Goal: Book appointment/travel/reservation

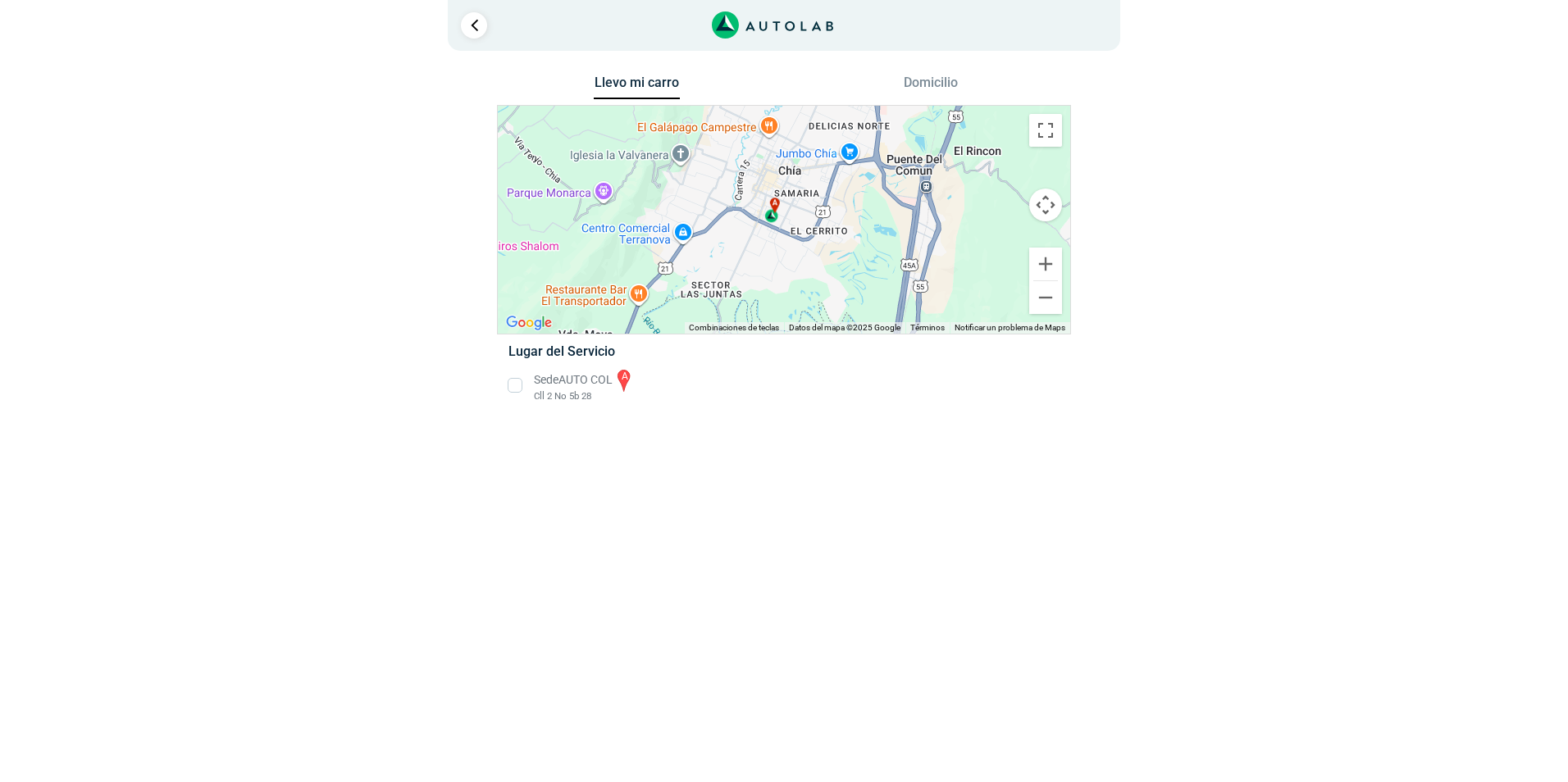
click at [518, 385] on li "Sede AUTO COL a Cll 2 No 5b 28" at bounding box center [783, 386] width 574 height 37
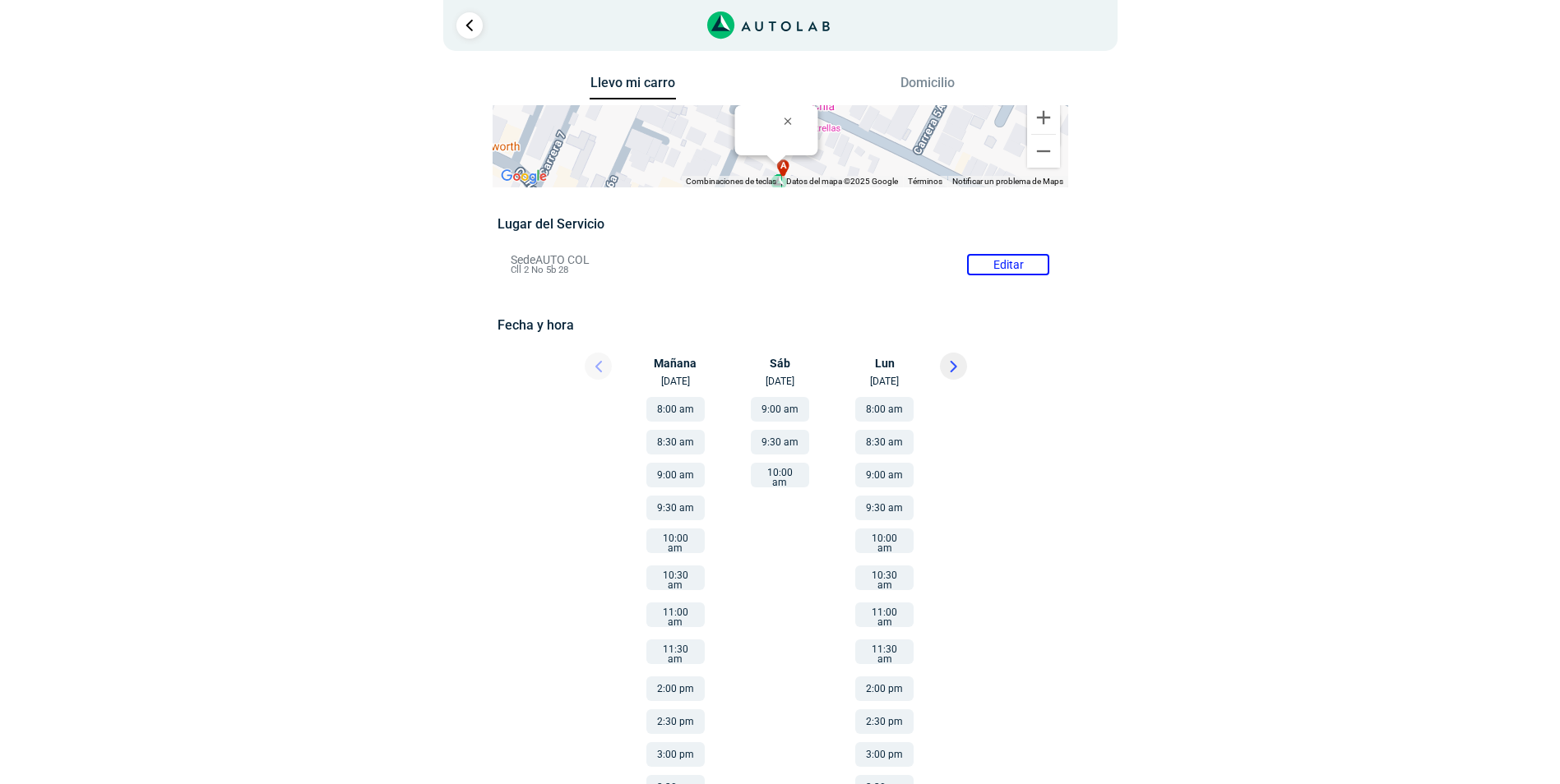
click at [969, 373] on div at bounding box center [977, 370] width 99 height 36
click at [961, 371] on button at bounding box center [954, 367] width 27 height 27
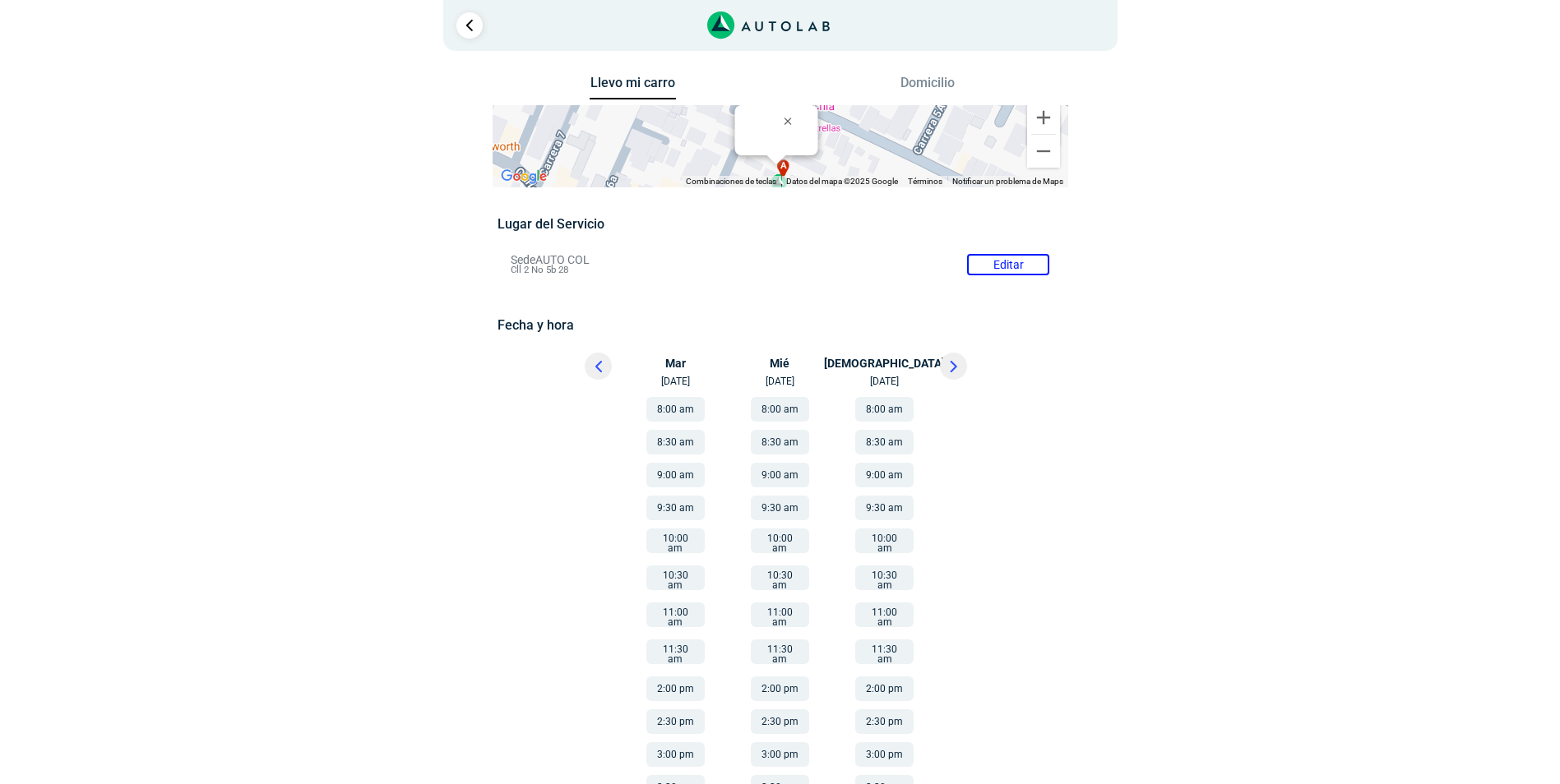
click at [961, 371] on button at bounding box center [954, 367] width 27 height 27
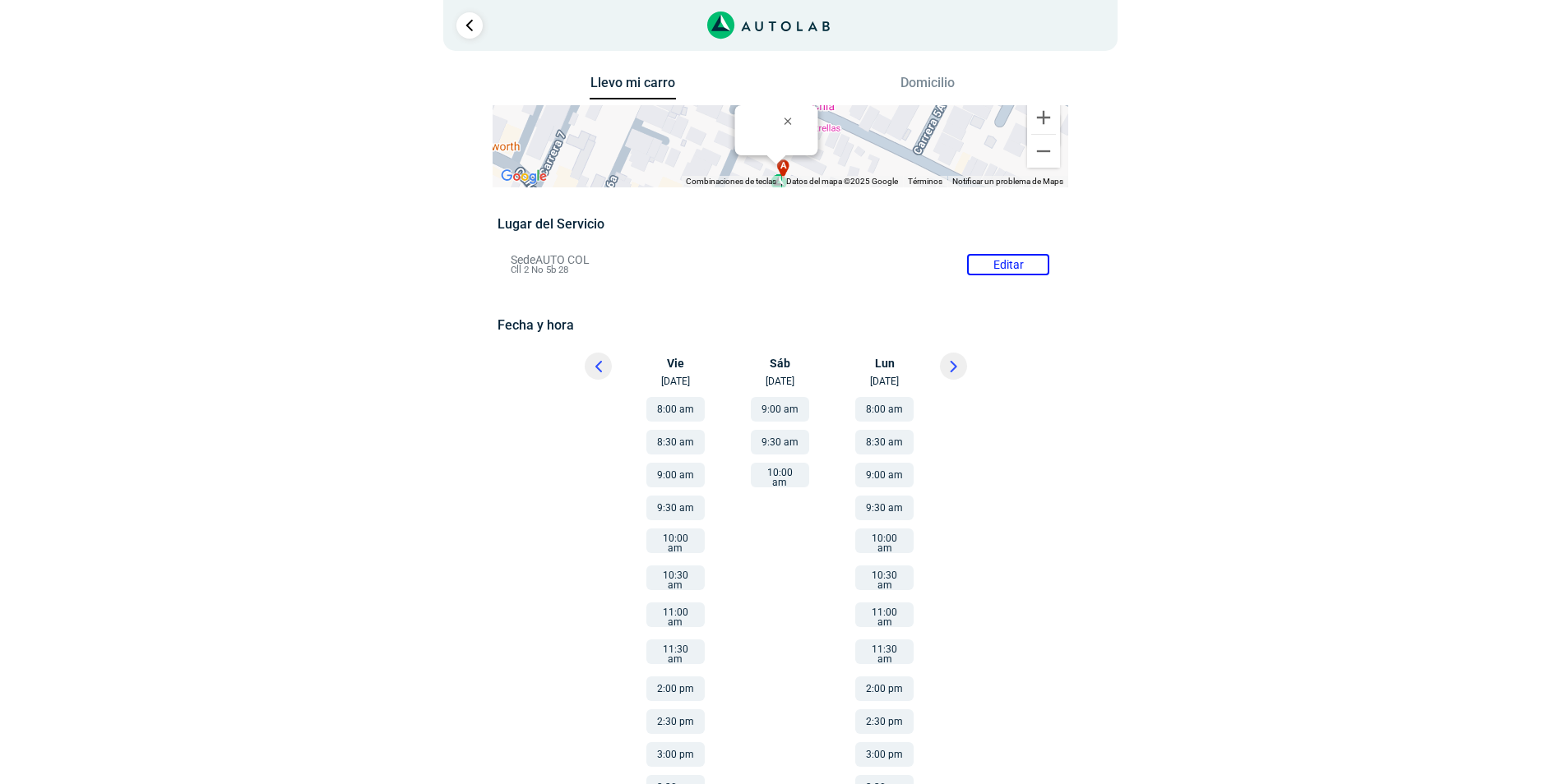
click at [771, 472] on button "10:00 am" at bounding box center [780, 474] width 59 height 24
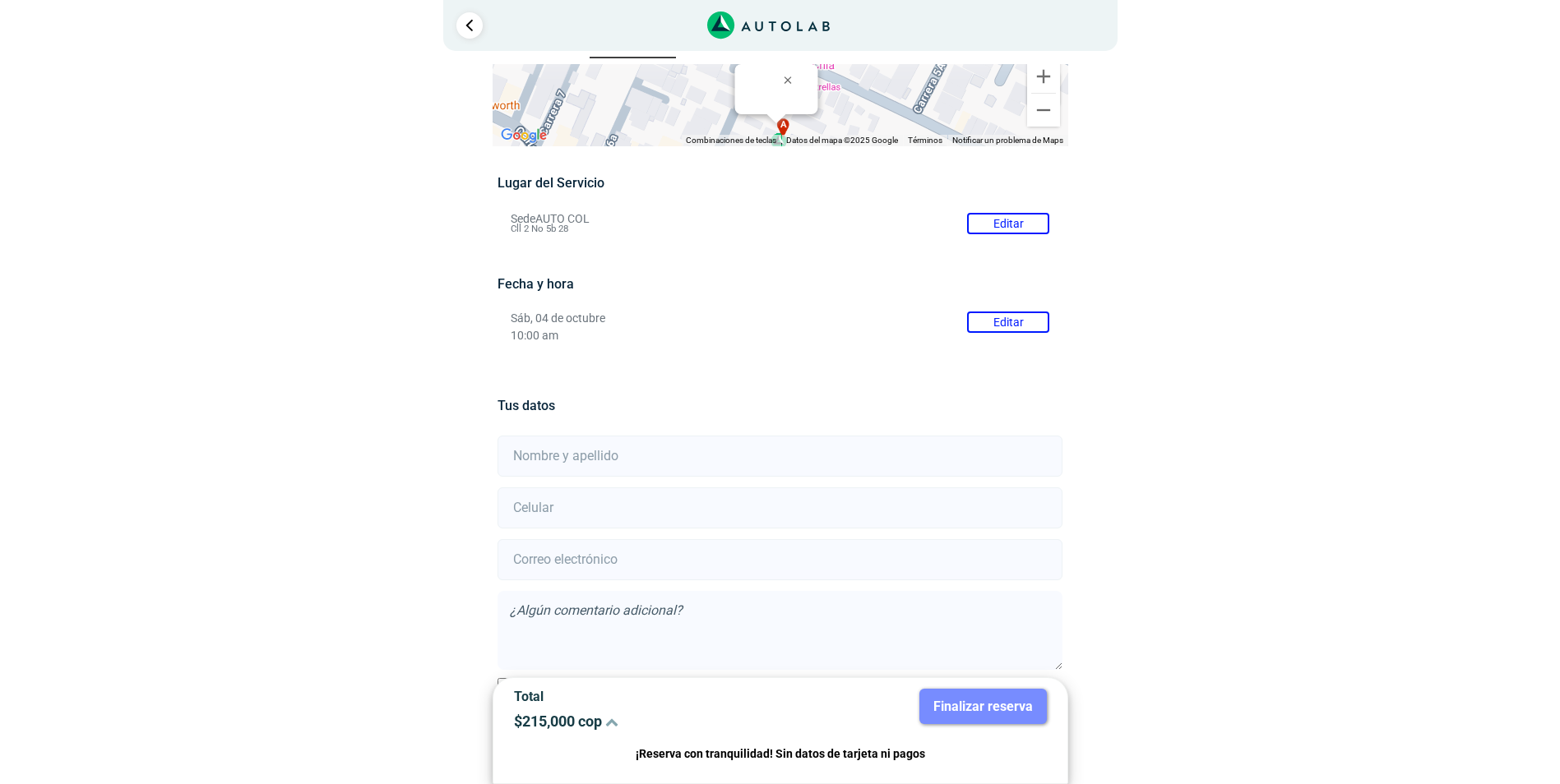
scroll to position [109, 0]
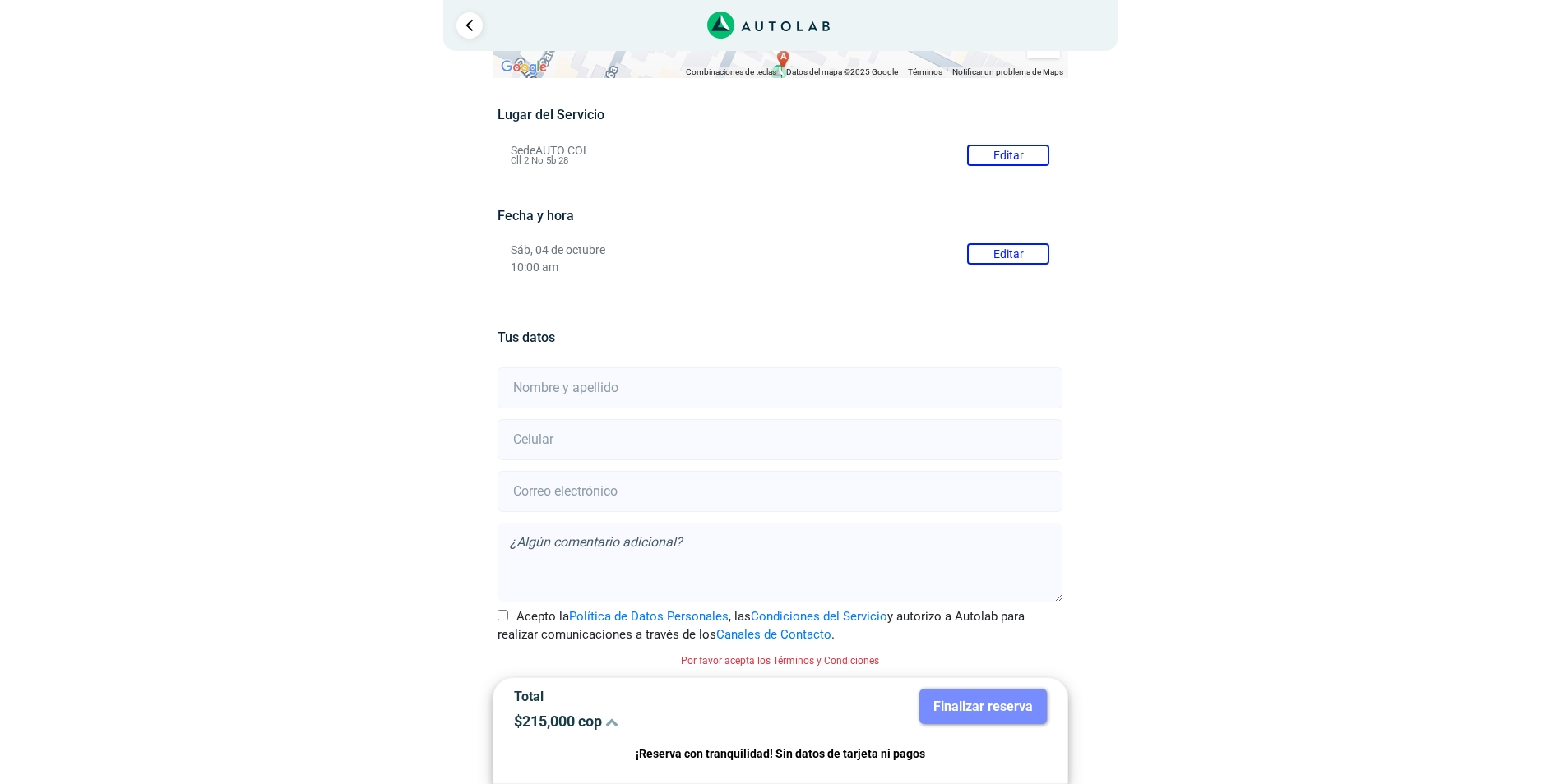
click at [618, 364] on div "Tus datos Acepto la Política de Datos Personales , las Condiciones del Servicio…" at bounding box center [780, 483] width 565 height 372
click at [621, 375] on input "text" at bounding box center [780, 388] width 565 height 41
type input "[PERSON_NAME] [PERSON_NAME]"
click at [579, 438] on input "number" at bounding box center [780, 440] width 565 height 41
type input "3204153939"
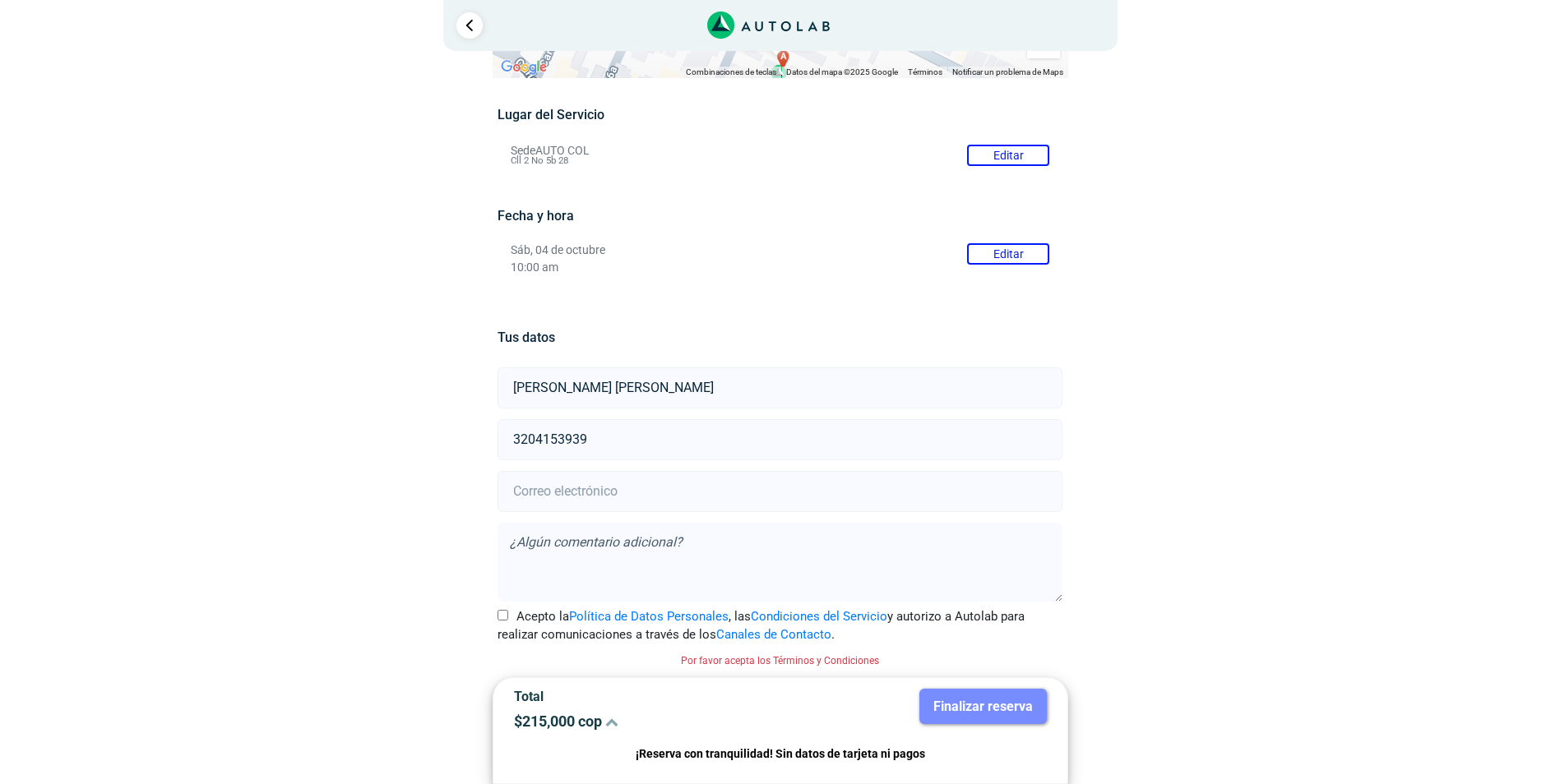
click at [623, 492] on input "email" at bounding box center [780, 492] width 565 height 41
type input "[EMAIL_ADDRESS][DOMAIN_NAME]"
click at [503, 617] on input "Acepto la Política de Datos Personales , las Condiciones del Servicio y autoriz…" at bounding box center [503, 615] width 11 height 11
checkbox input "true"
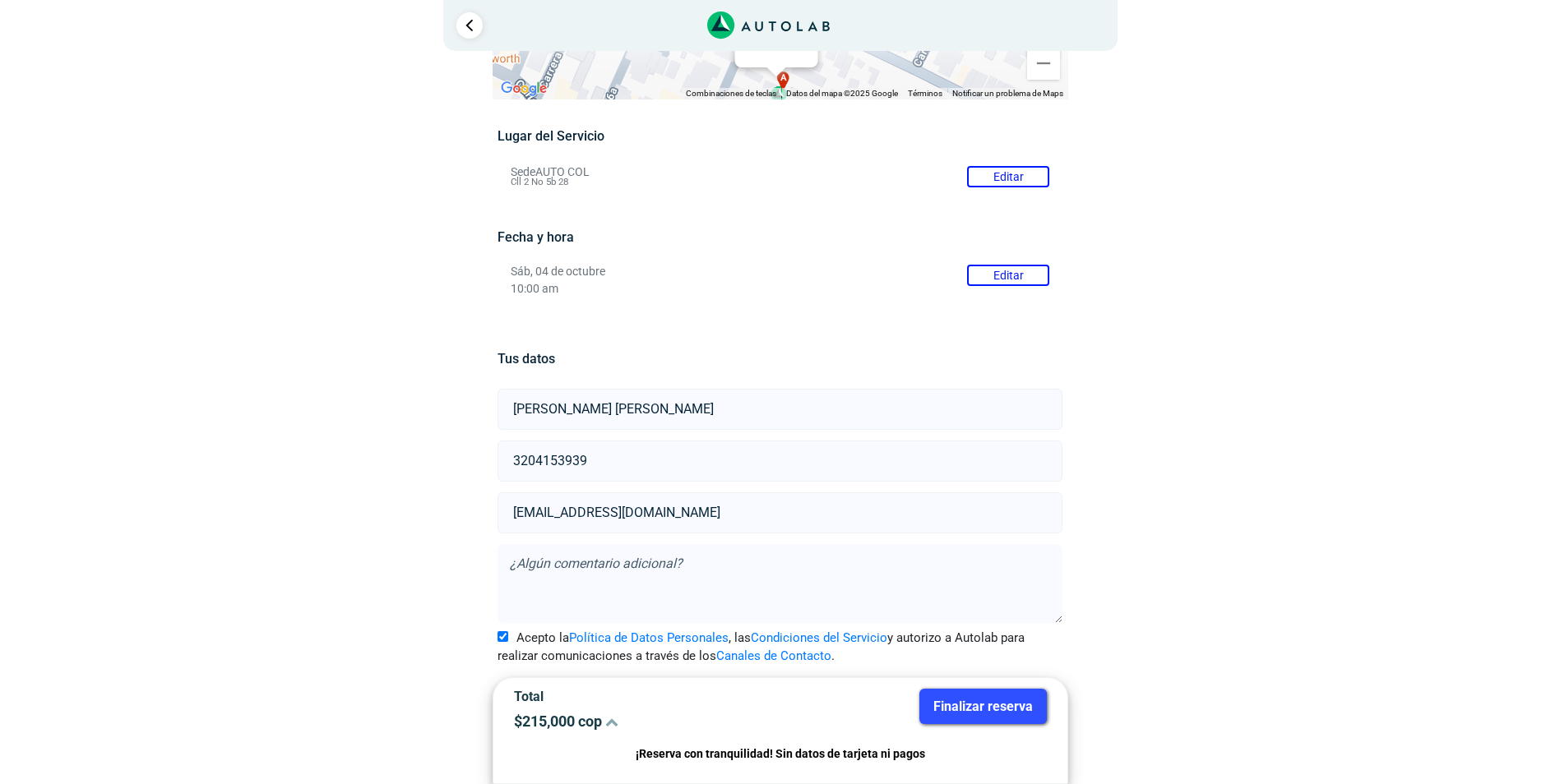
scroll to position [88, 0]
click at [978, 706] on button "Finalizar reserva" at bounding box center [983, 707] width 127 height 35
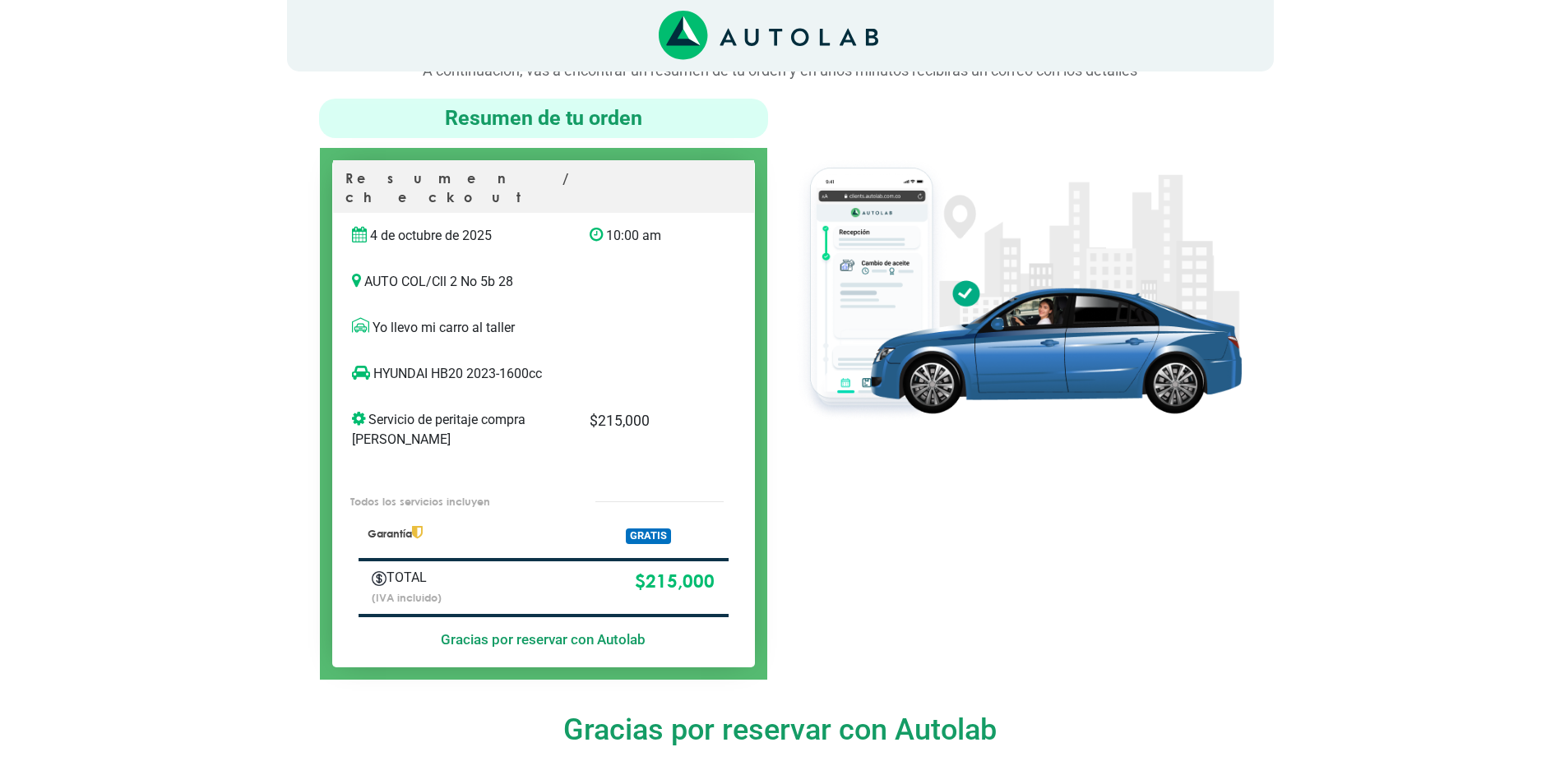
scroll to position [39, 0]
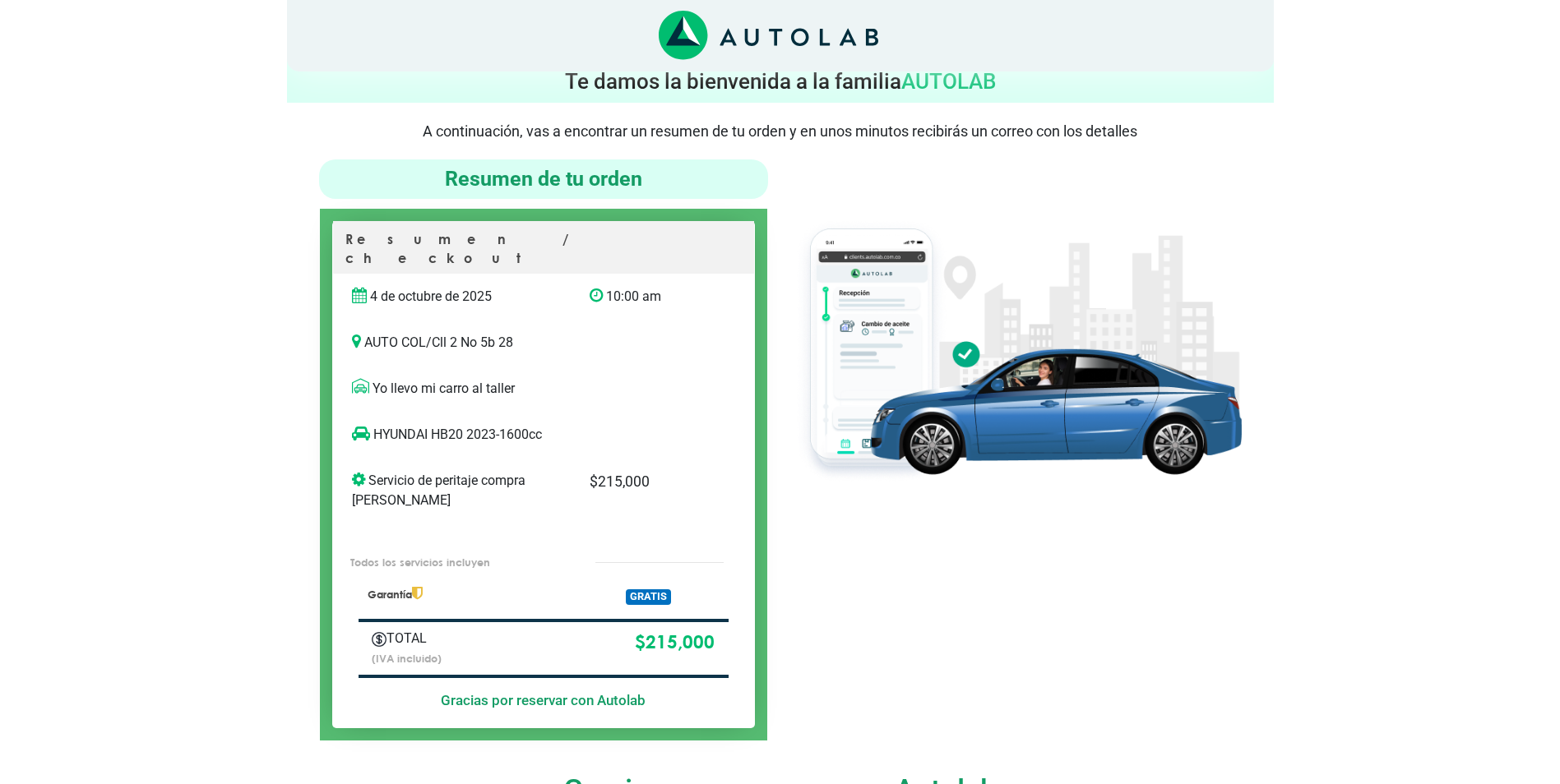
drag, startPoint x: 348, startPoint y: 369, endPoint x: 357, endPoint y: 370, distance: 9.1
click at [348, 379] on div "Yo llevo mi carro al taller" at bounding box center [543, 396] width 408 height 33
drag, startPoint x: 497, startPoint y: 419, endPoint x: 375, endPoint y: 432, distance: 122.7
click at [375, 432] on div "HYUNDAI HB20 2023-1600cc" at bounding box center [526, 442] width 375 height 33
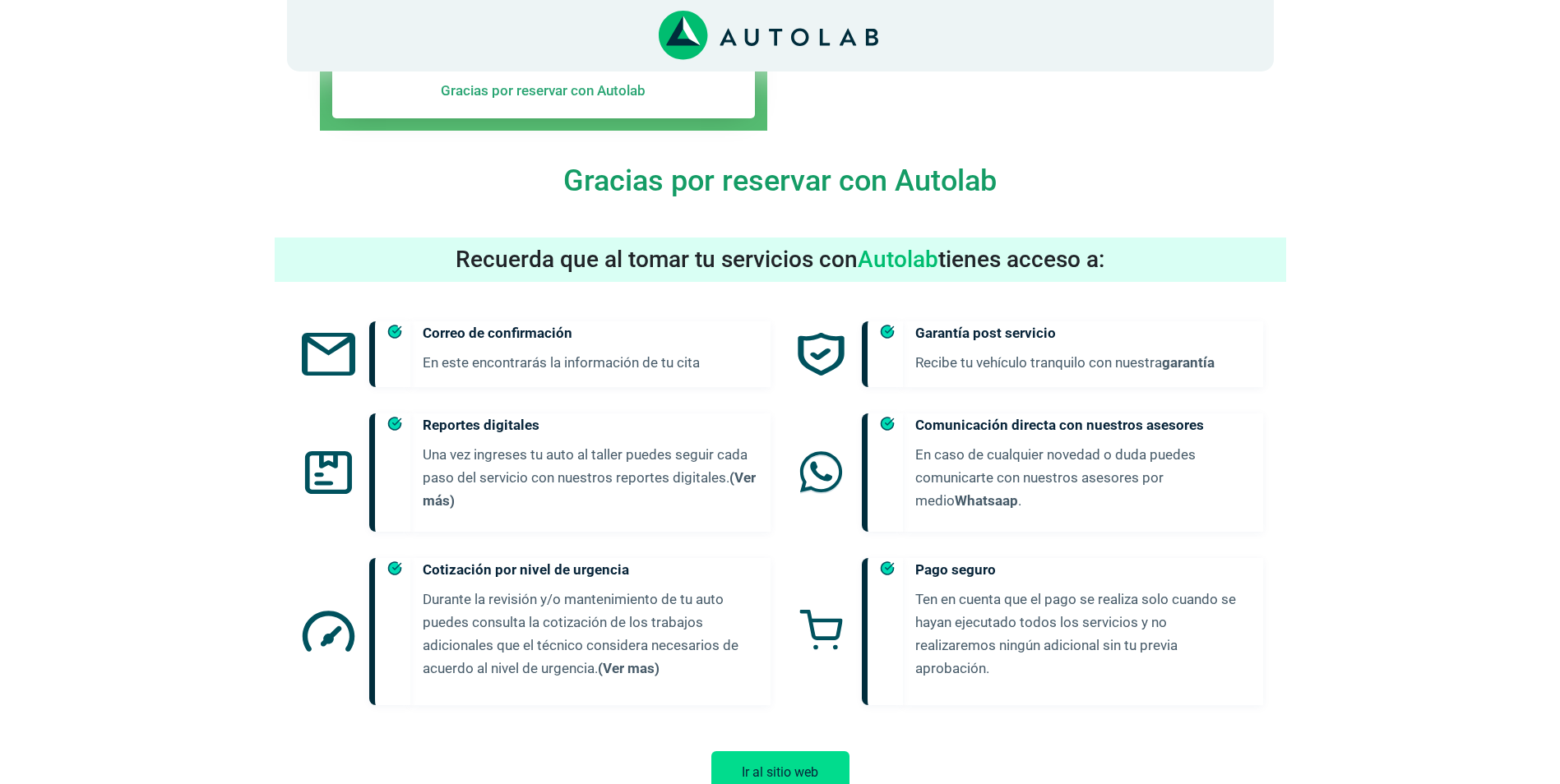
scroll to position [697, 0]
